Goal: Information Seeking & Learning: Learn about a topic

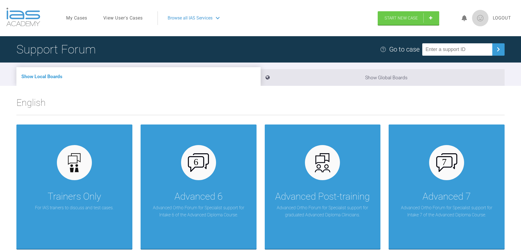
click at [122, 18] on link "View User's Cases" at bounding box center [122, 18] width 39 height 7
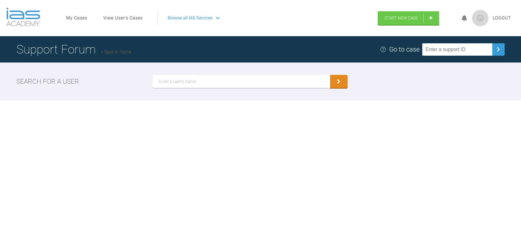
click at [168, 84] on input "text" at bounding box center [241, 81] width 178 height 13
type input "de verteuil"
click at [339, 83] on icon "submit" at bounding box center [339, 82] width 4 height 5
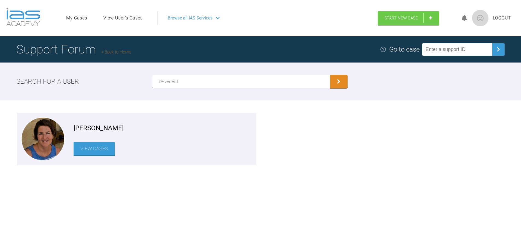
click at [100, 150] on link "View Cases" at bounding box center [94, 148] width 41 height 13
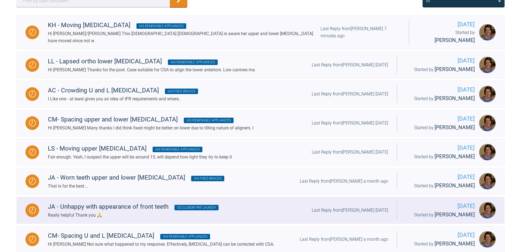
scroll to position [109, 0]
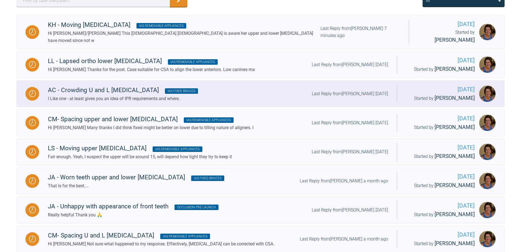
click at [101, 85] on div "AC - Crowding U and L [MEDICAL_DATA] IAS Fixed Braces" at bounding box center [123, 90] width 150 height 10
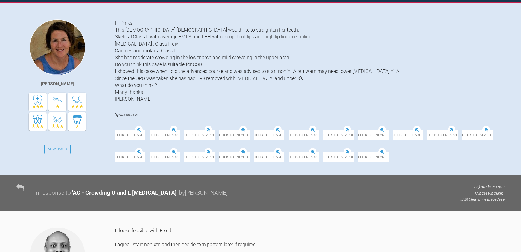
scroll to position [208, 0]
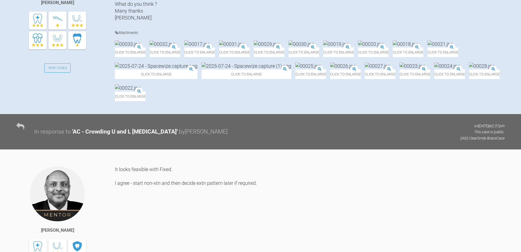
click at [198, 69] on img at bounding box center [156, 65] width 83 height 7
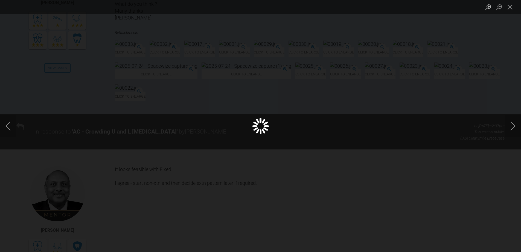
click at [370, 145] on div "Lightbox" at bounding box center [260, 126] width 521 height 252
click at [512, 8] on button "Close lightbox" at bounding box center [510, 7] width 11 height 10
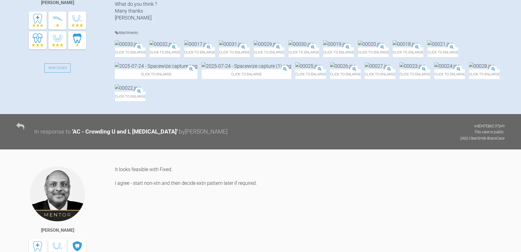
click at [292, 79] on div "Click to enlarge" at bounding box center [247, 70] width 90 height 16
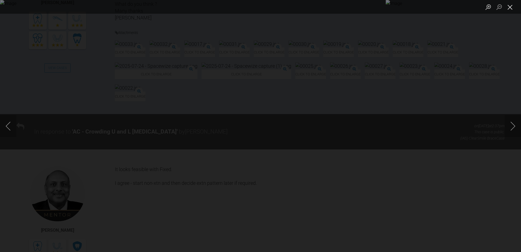
click at [510, 8] on button "Close lightbox" at bounding box center [510, 7] width 11 height 10
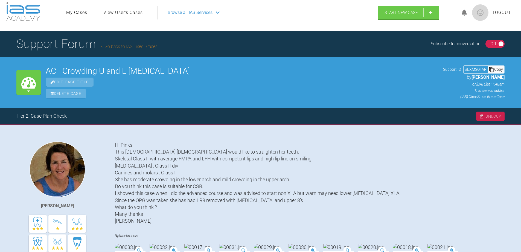
scroll to position [0, 0]
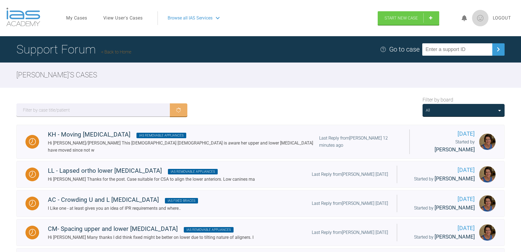
scroll to position [109, 0]
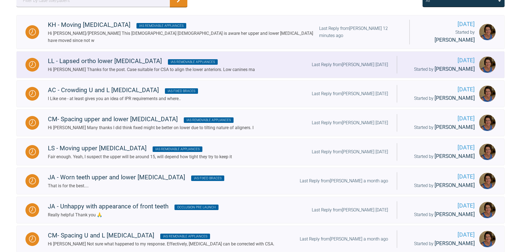
click at [197, 66] on div "Hi [PERSON_NAME] Thanks for the post. Case suitable for CSA to align the lower …" at bounding box center [151, 69] width 207 height 7
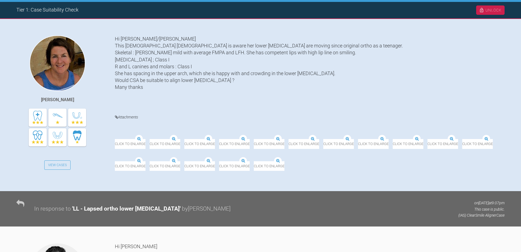
scroll to position [137, 0]
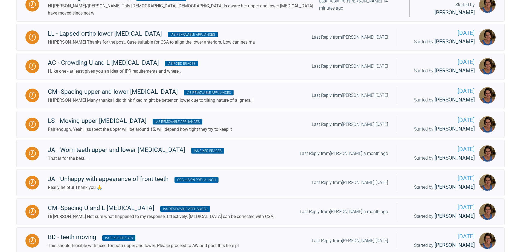
scroll to position [109, 0]
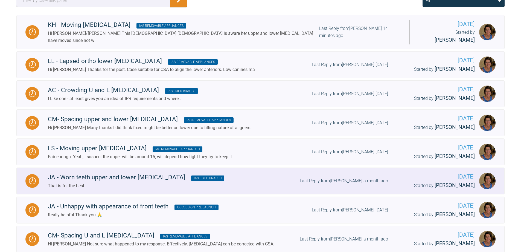
click at [97, 182] on div "That is for the best...." at bounding box center [136, 185] width 177 height 7
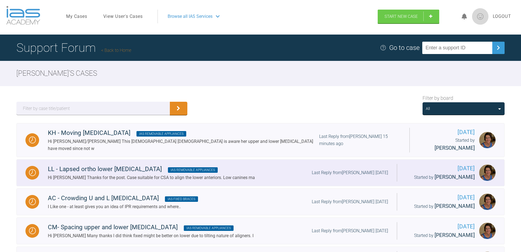
scroll to position [55, 0]
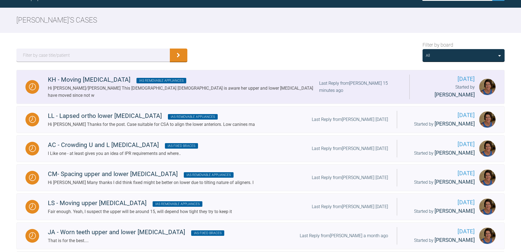
click at [203, 90] on div "Hi [PERSON_NAME]/[PERSON_NAME] This [DEMOGRAPHIC_DATA] [DEMOGRAPHIC_DATA] is aw…" at bounding box center [184, 92] width 272 height 14
